Goal: Task Accomplishment & Management: Manage account settings

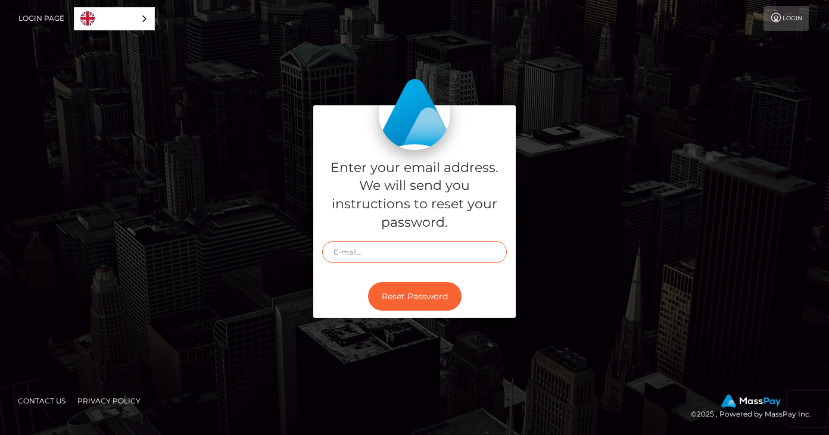
click at [367, 259] on input "text" at bounding box center [414, 252] width 185 height 22
type input "giftytengey@yahoo.com"
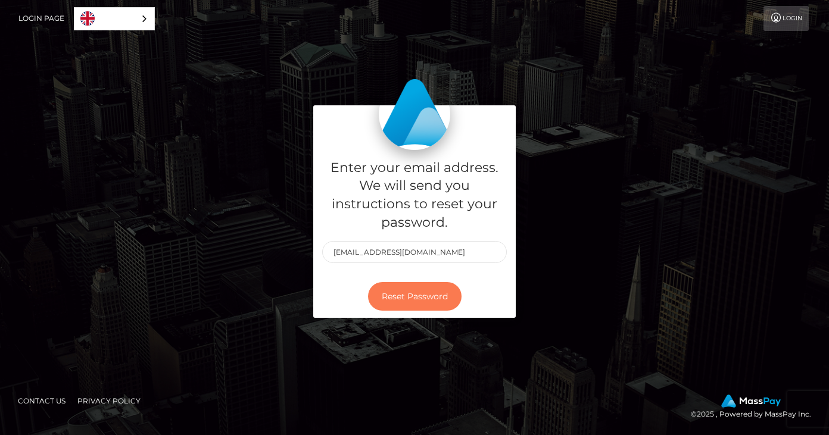
click at [392, 298] on button "Reset Password" at bounding box center [414, 296] width 93 height 29
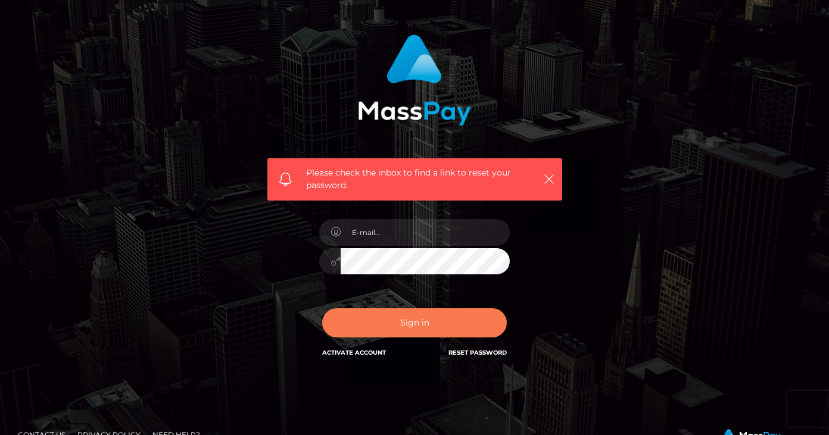
scroll to position [58, 0]
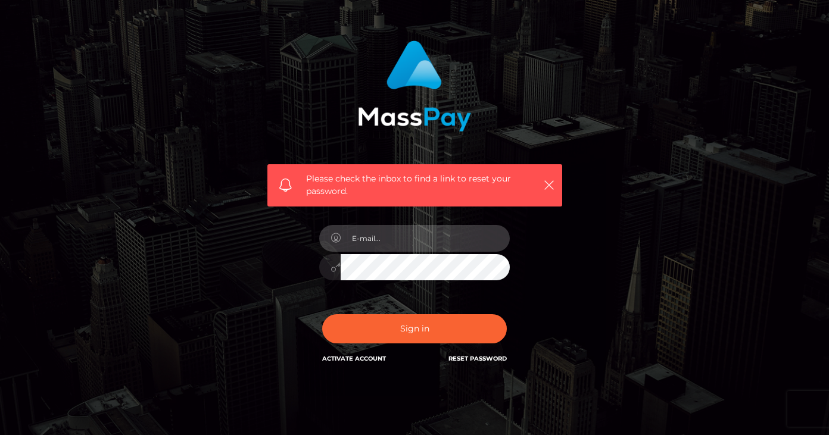
click at [384, 241] on input "email" at bounding box center [424, 238] width 169 height 27
type input "giftytengey@yahoo.com"
click at [475, 360] on link "Reset Password" at bounding box center [477, 359] width 58 height 8
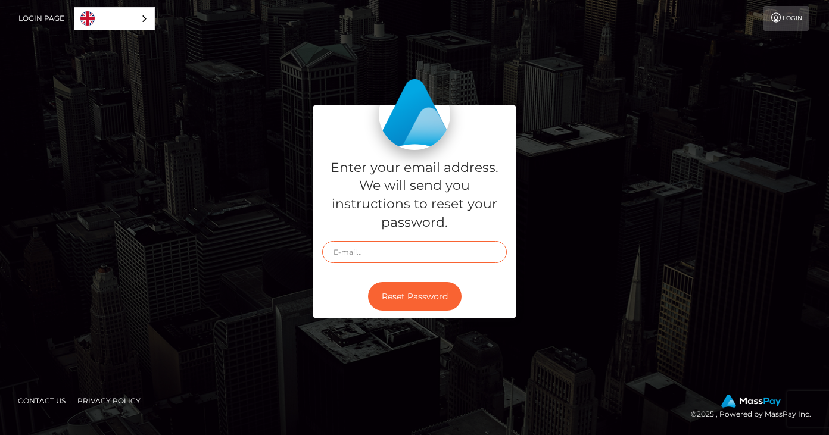
click at [358, 255] on input "text" at bounding box center [414, 252] width 185 height 22
type input "[EMAIL_ADDRESS][DOMAIN_NAME]"
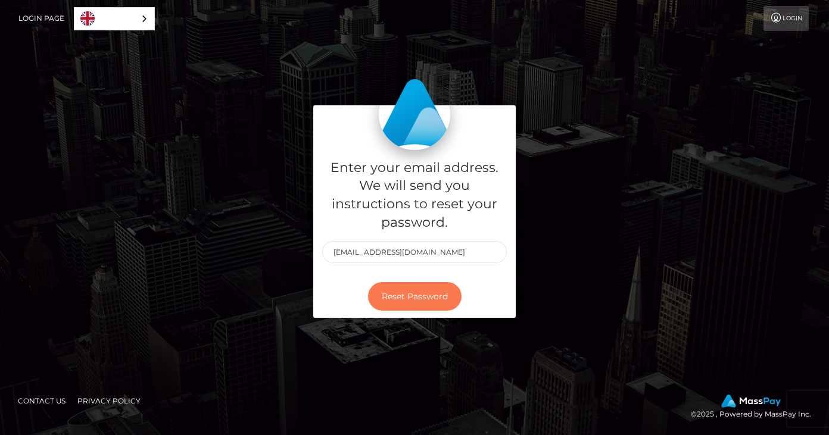
click at [413, 296] on button "Reset Password" at bounding box center [414, 296] width 93 height 29
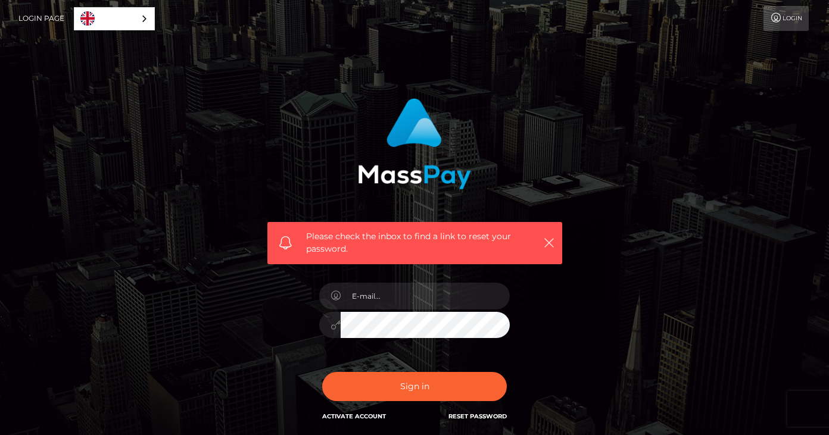
click at [143, 14] on div "English" at bounding box center [114, 18] width 81 height 23
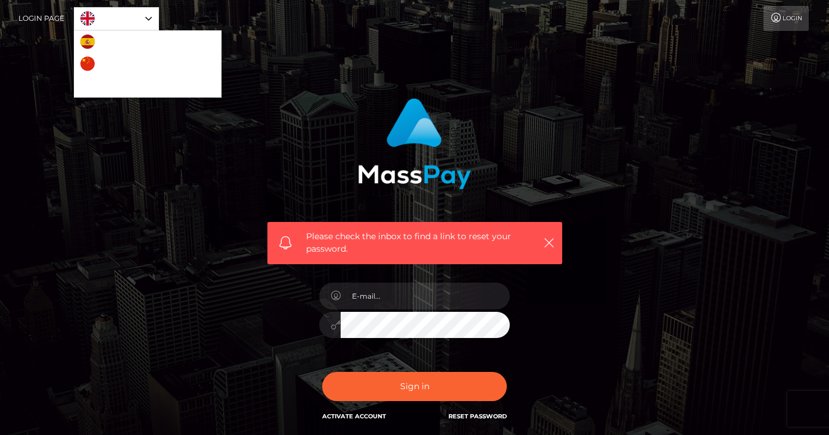
click at [146, 17] on div "English" at bounding box center [116, 18] width 85 height 23
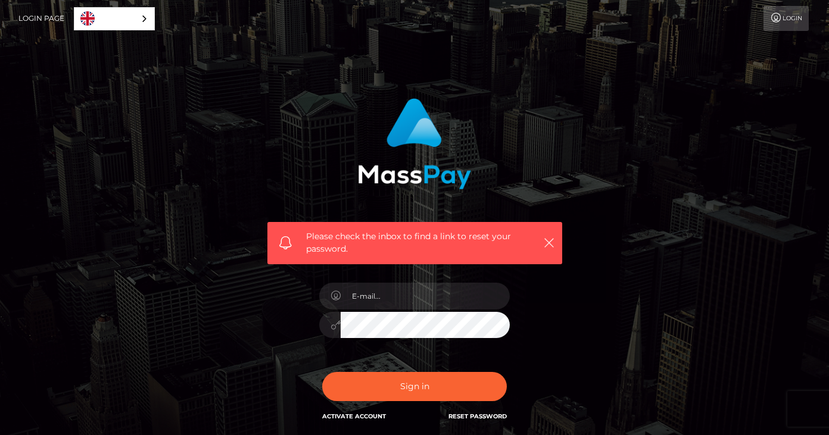
click at [146, 17] on div "English" at bounding box center [114, 18] width 81 height 23
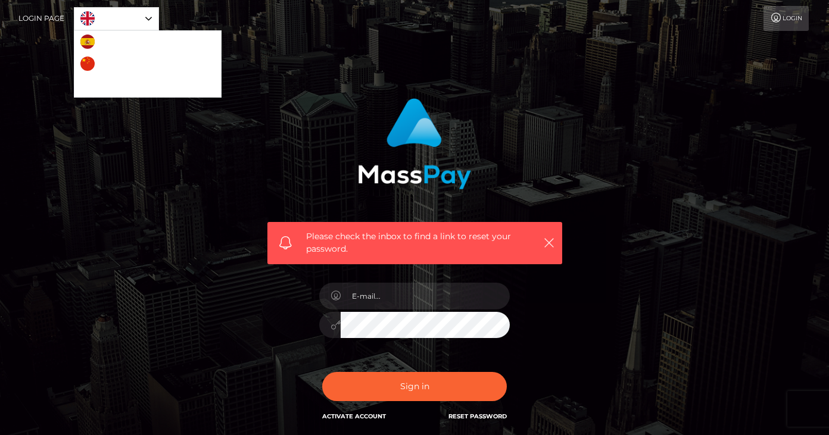
click at [42, 19] on link "Login Page" at bounding box center [41, 18] width 46 height 25
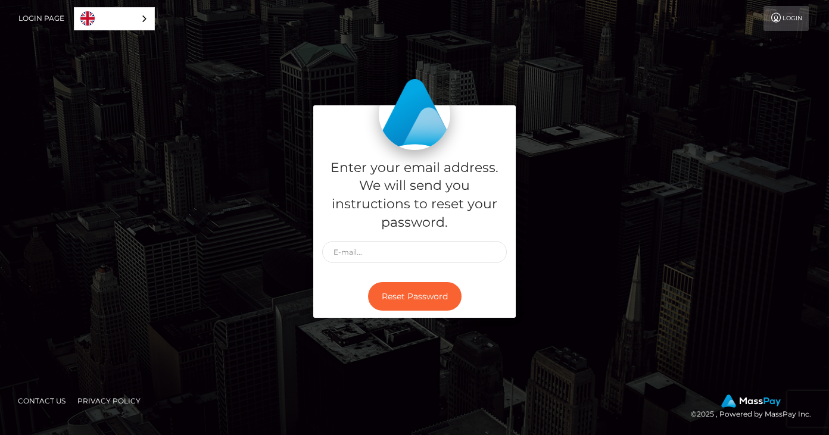
click at [142, 20] on div "English" at bounding box center [114, 18] width 81 height 23
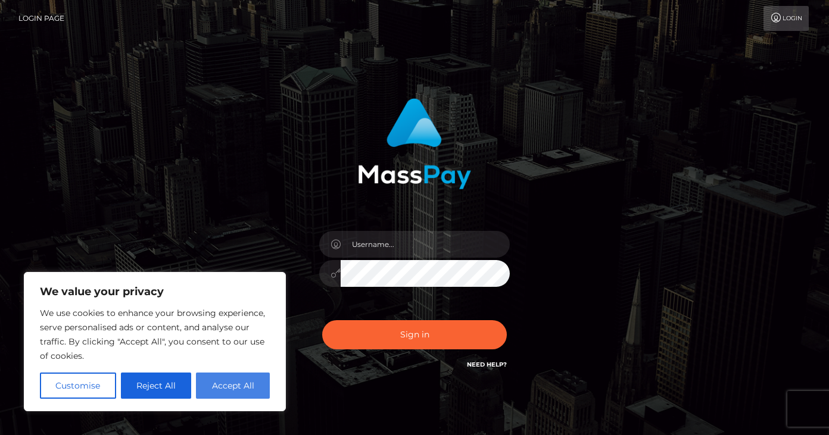
click at [228, 386] on button "Accept All" at bounding box center [233, 386] width 74 height 26
checkbox input "true"
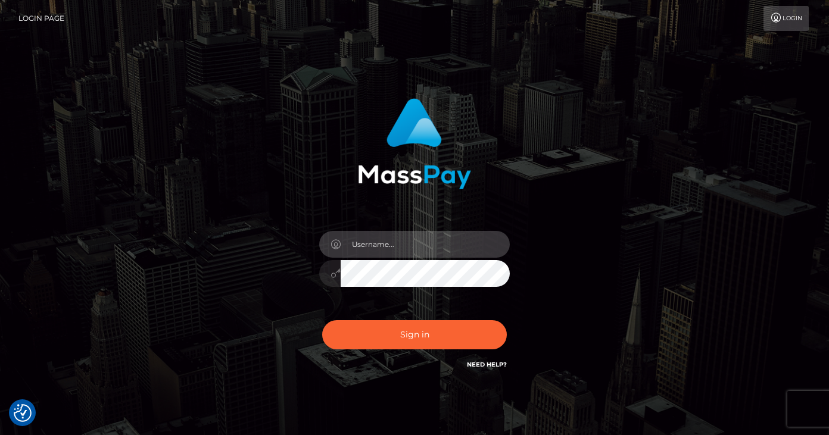
click at [393, 247] on input "text" at bounding box center [424, 244] width 169 height 27
type input "giftytengey@yahoo.com"
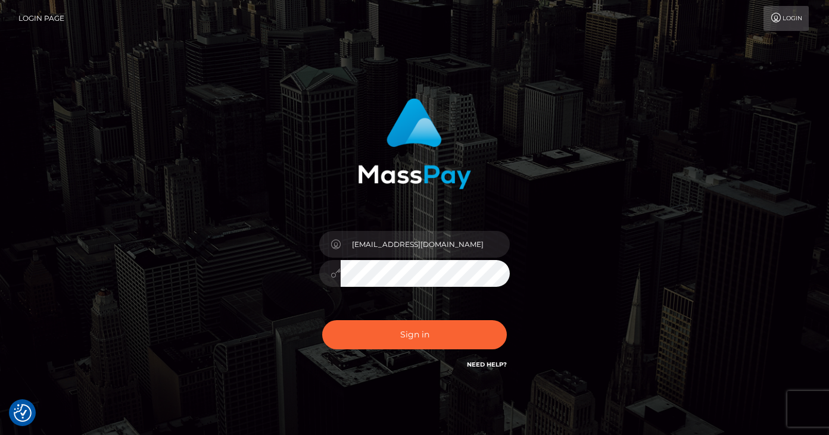
click at [339, 274] on icon at bounding box center [335, 273] width 10 height 10
click at [337, 274] on icon at bounding box center [335, 273] width 10 height 10
click at [334, 274] on icon at bounding box center [335, 273] width 10 height 10
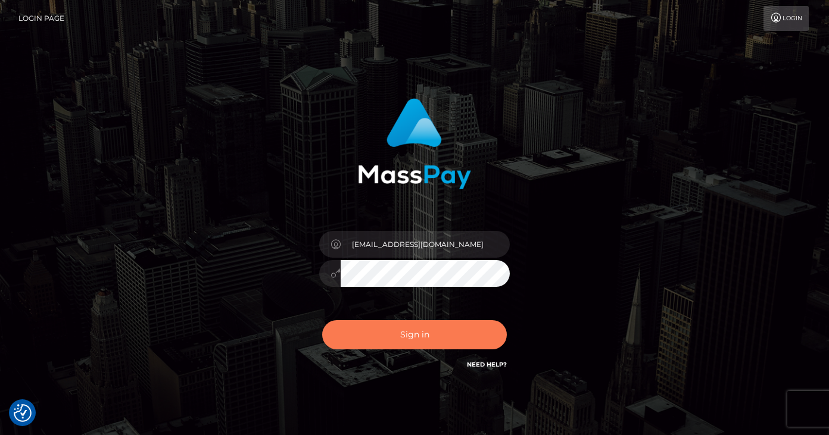
click at [414, 335] on button "Sign in" at bounding box center [414, 334] width 185 height 29
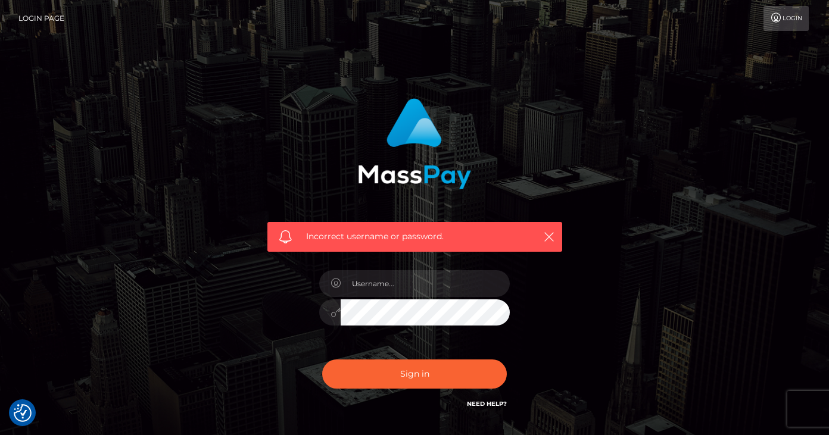
click at [485, 403] on link "Need Help?" at bounding box center [487, 404] width 40 height 8
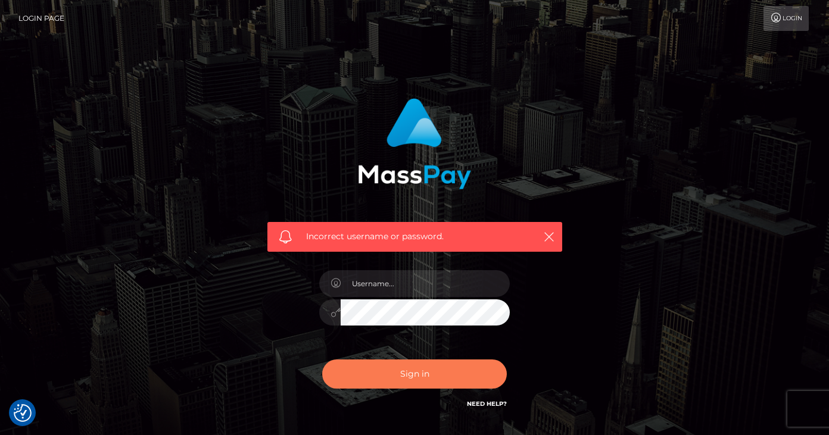
click at [370, 376] on button "Sign in" at bounding box center [414, 374] width 185 height 29
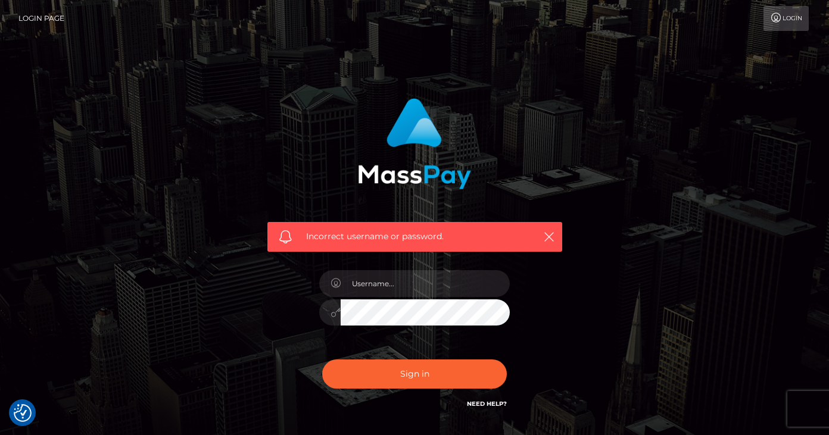
click at [376, 241] on span "Incorrect username or password." at bounding box center [414, 236] width 217 height 13
click at [547, 236] on icon "button" at bounding box center [549, 237] width 12 height 12
click at [790, 15] on link "Login" at bounding box center [785, 18] width 45 height 25
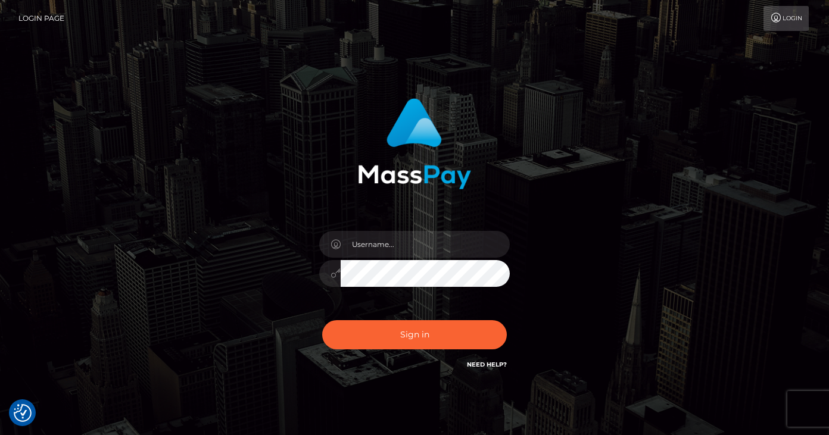
click at [785, 15] on link "Login" at bounding box center [785, 18] width 45 height 25
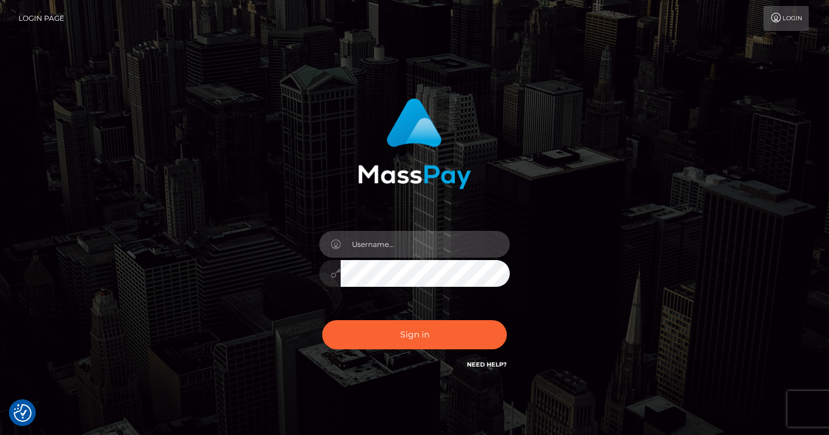
click at [448, 245] on input "text" at bounding box center [424, 244] width 169 height 27
type input "samirattsbestie"
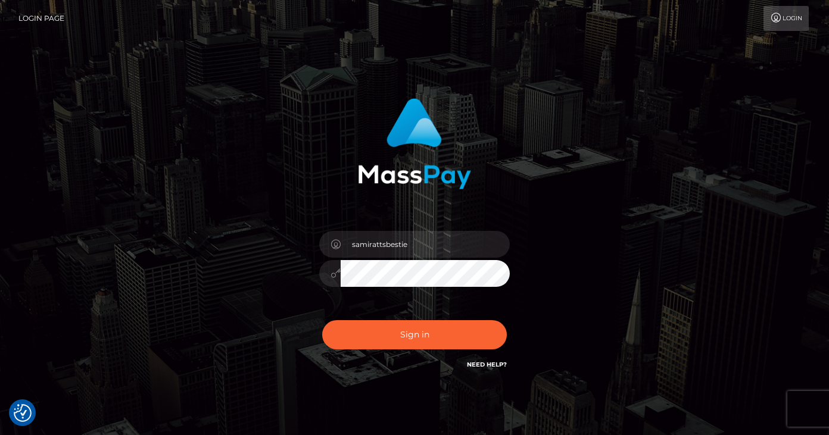
click at [435, 306] on div "samirattsbestie" at bounding box center [414, 267] width 208 height 91
